Goal: Task Accomplishment & Management: Manage account settings

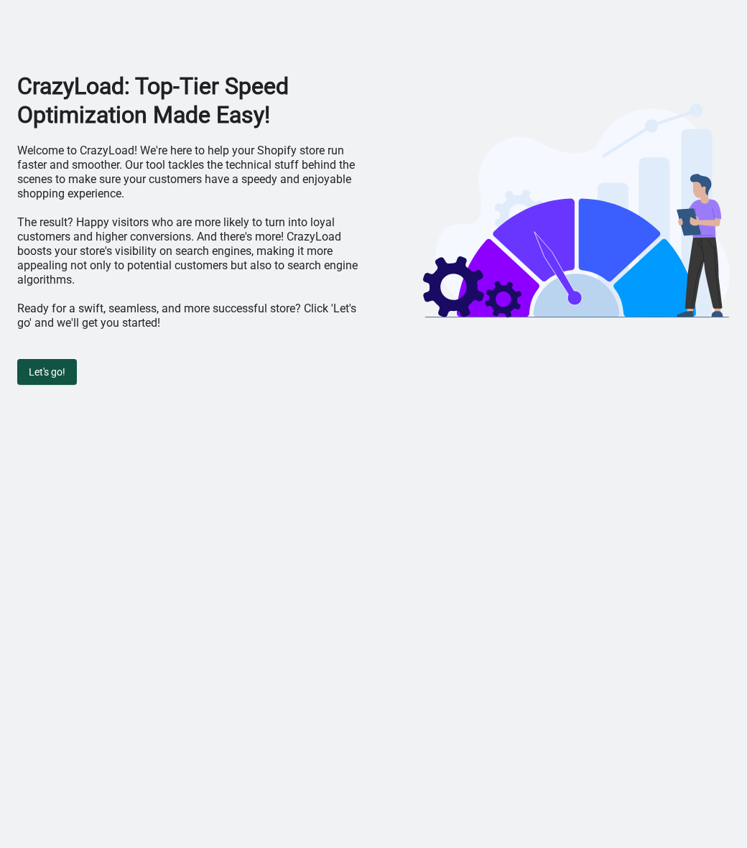
click at [49, 367] on span "Let's go!" at bounding box center [47, 371] width 37 height 11
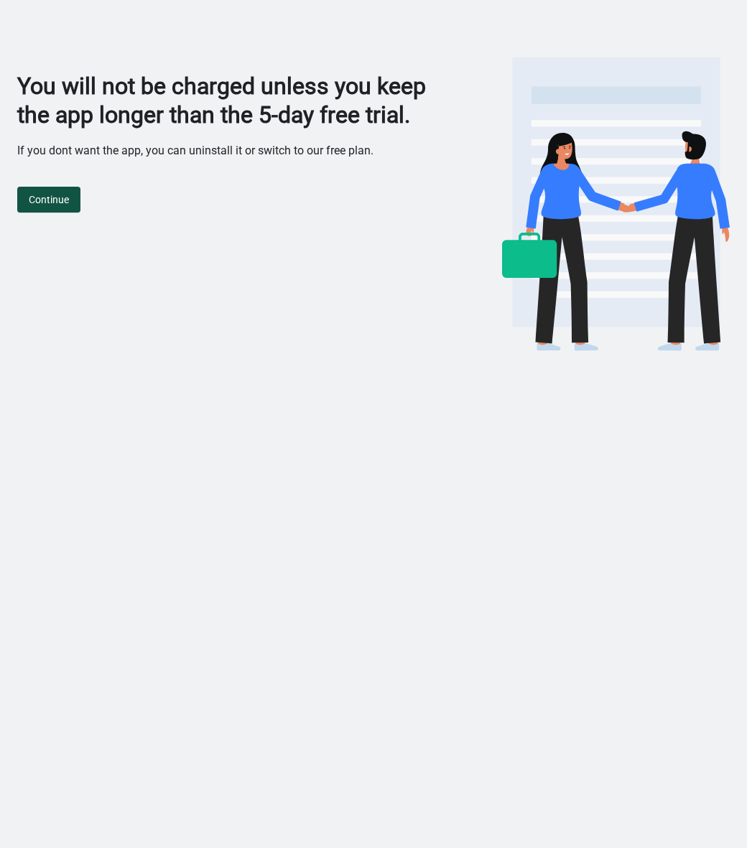
click at [66, 199] on span "Continue" at bounding box center [49, 199] width 40 height 11
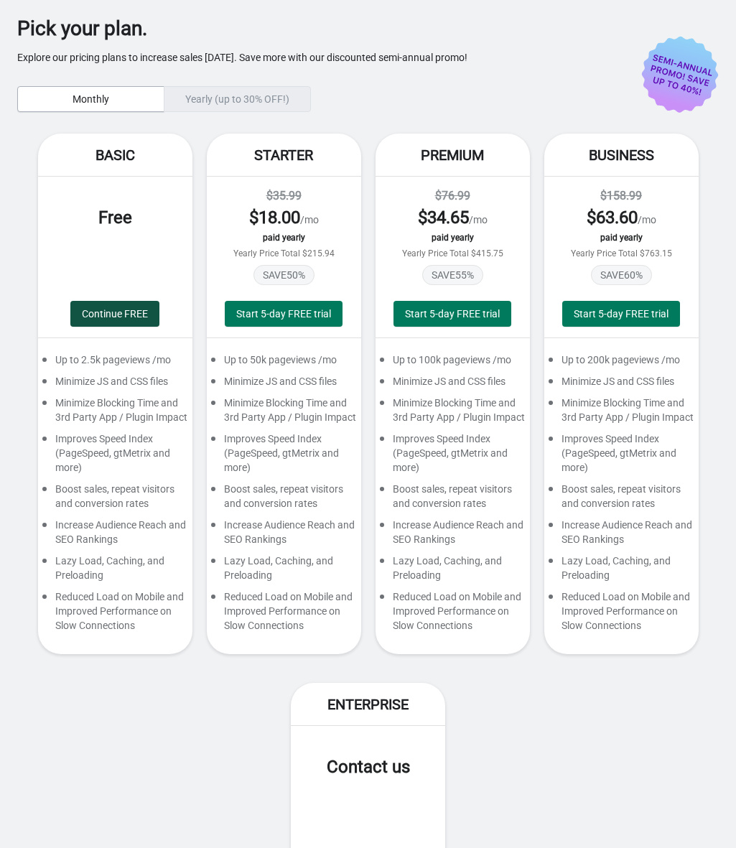
click at [84, 316] on span "Continue FREE" at bounding box center [115, 313] width 66 height 11
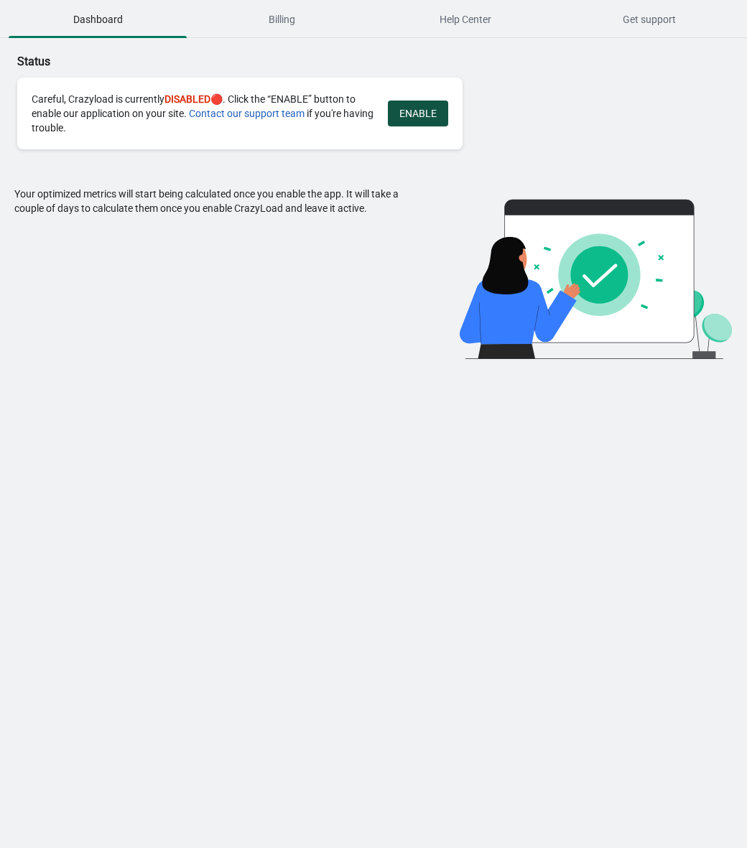
click at [422, 113] on span "ENABLE" at bounding box center [417, 113] width 37 height 11
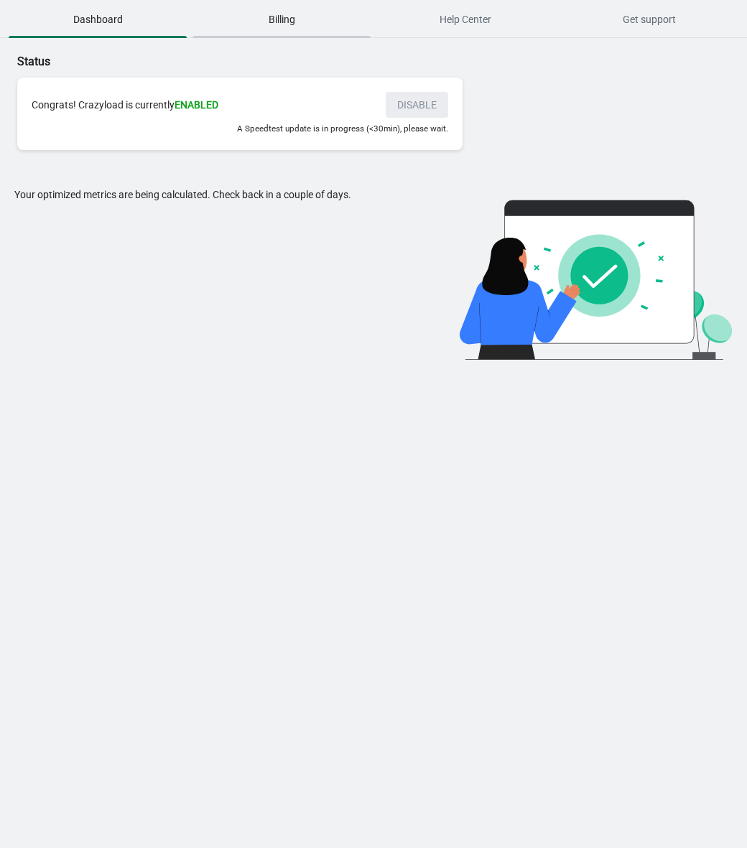
click at [253, 11] on span "Billing" at bounding box center [281, 19] width 178 height 26
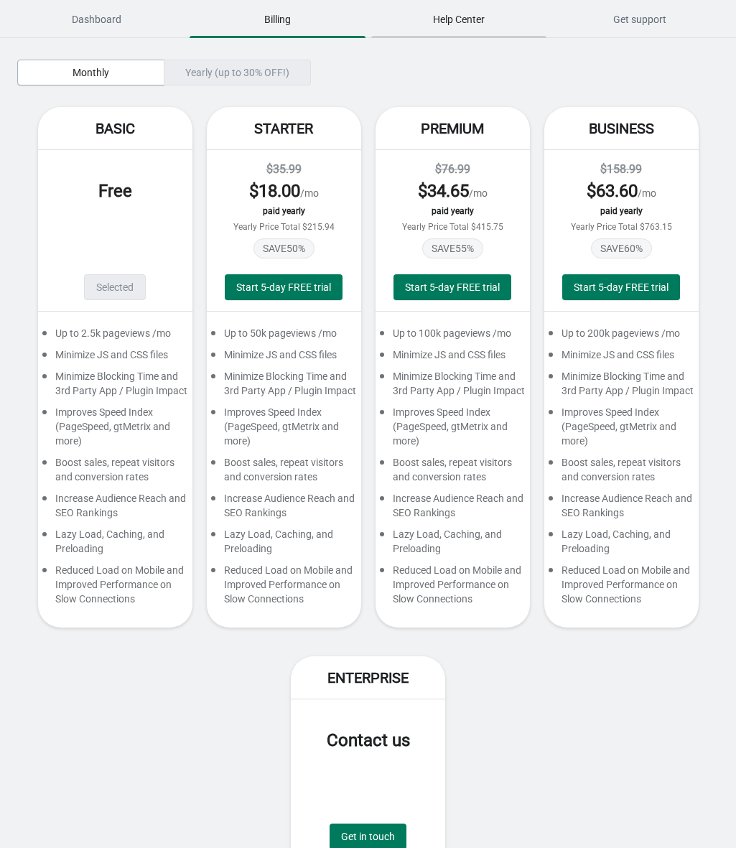
click at [429, 28] on span "Help Center" at bounding box center [458, 19] width 175 height 26
